Goal: Task Accomplishment & Management: Complete application form

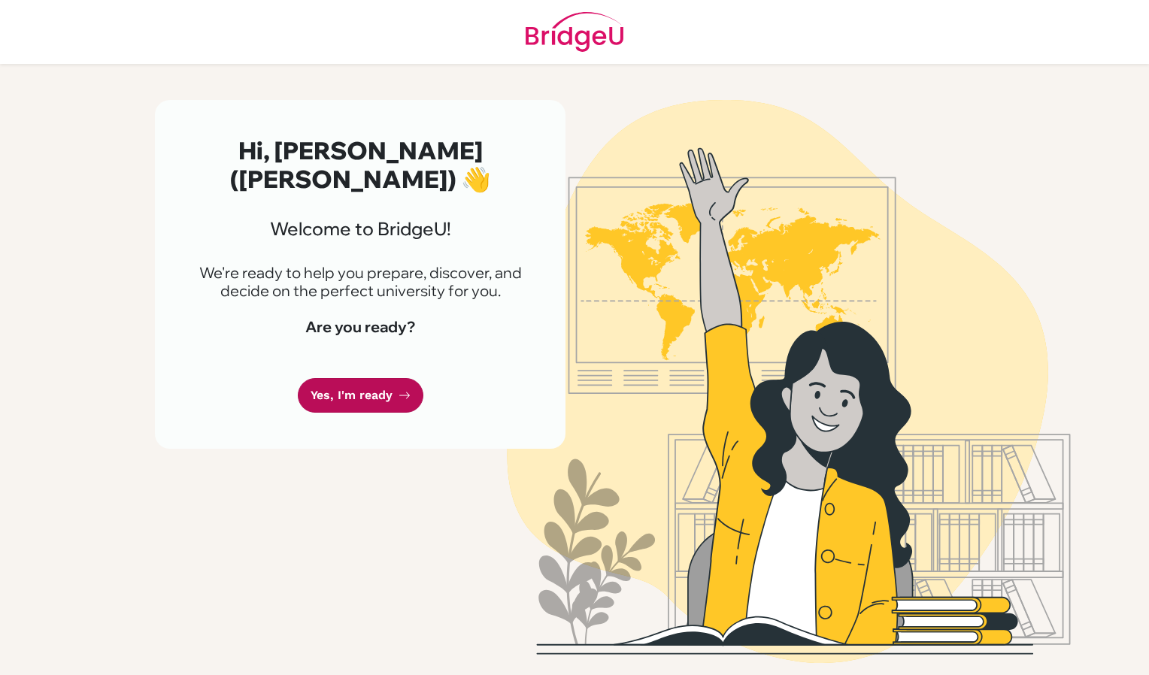
click at [389, 378] on link "Yes, I'm ready" at bounding box center [361, 395] width 126 height 35
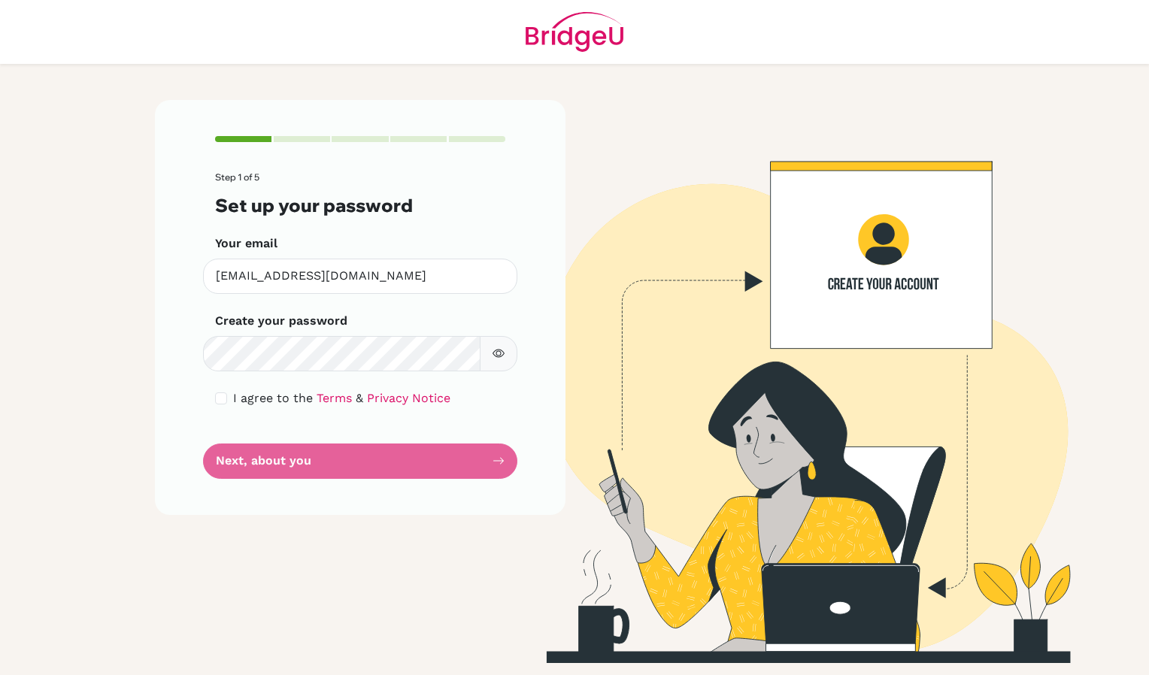
click at [227, 396] on div "I agree to the Terms & Privacy Notice" at bounding box center [360, 398] width 290 height 18
click at [222, 399] on input "checkbox" at bounding box center [221, 399] width 12 height 12
checkbox input "true"
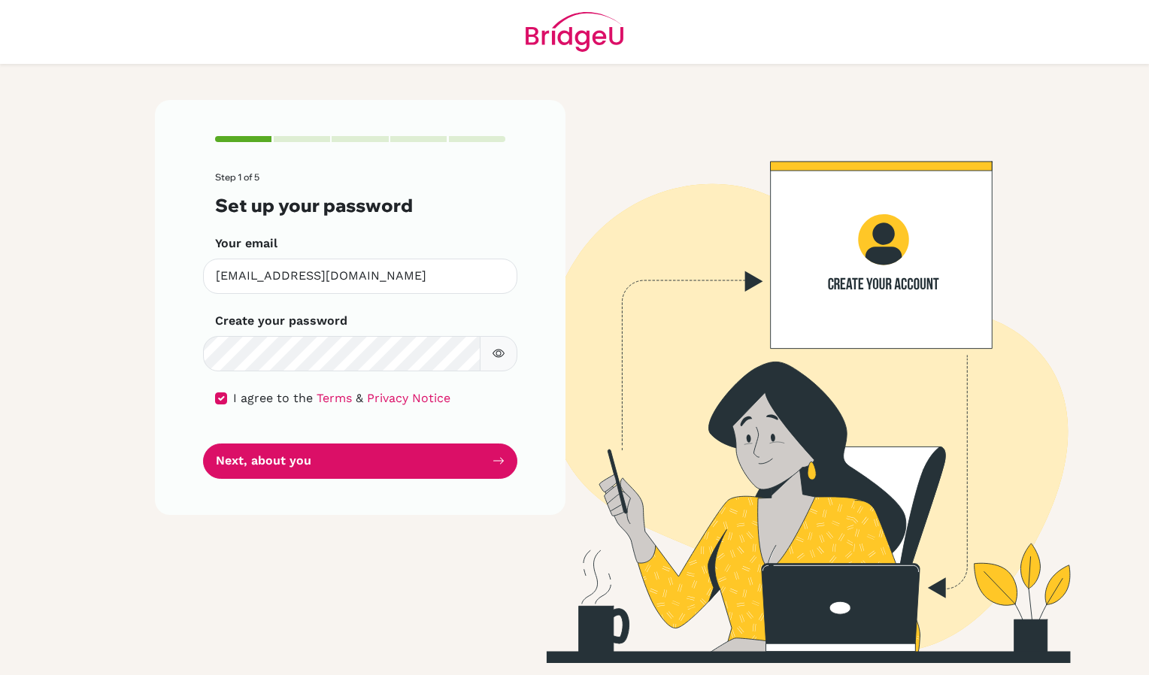
click at [494, 352] on icon "button" at bounding box center [499, 354] width 12 height 8
click at [494, 352] on icon "button" at bounding box center [498, 354] width 11 height 10
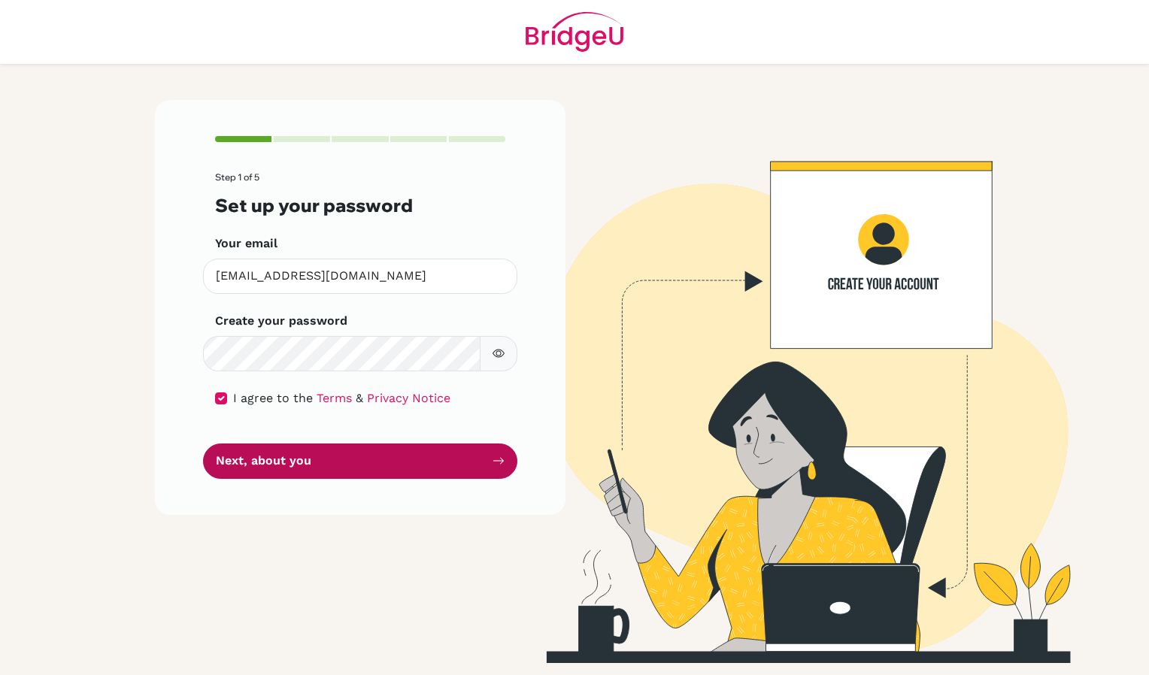
click at [388, 468] on button "Next, about you" at bounding box center [360, 461] width 314 height 35
